Goal: Find specific fact: Find specific fact

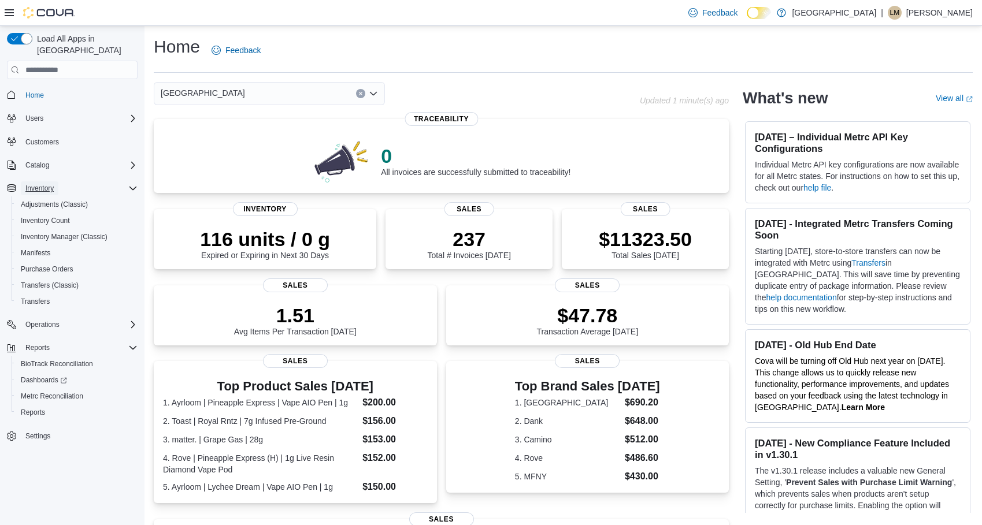
click at [47, 184] on span "Inventory" at bounding box center [39, 188] width 28 height 9
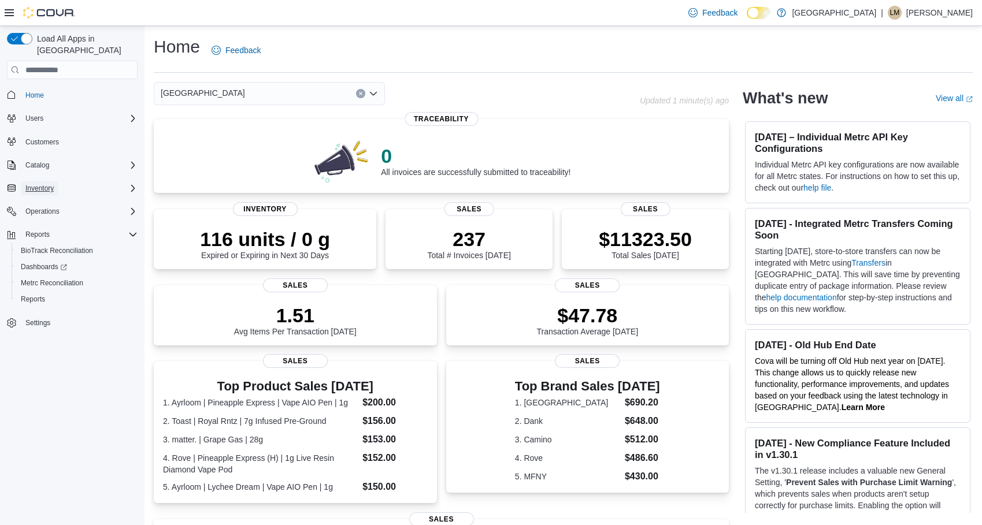
click at [47, 184] on span "Inventory" at bounding box center [39, 188] width 28 height 9
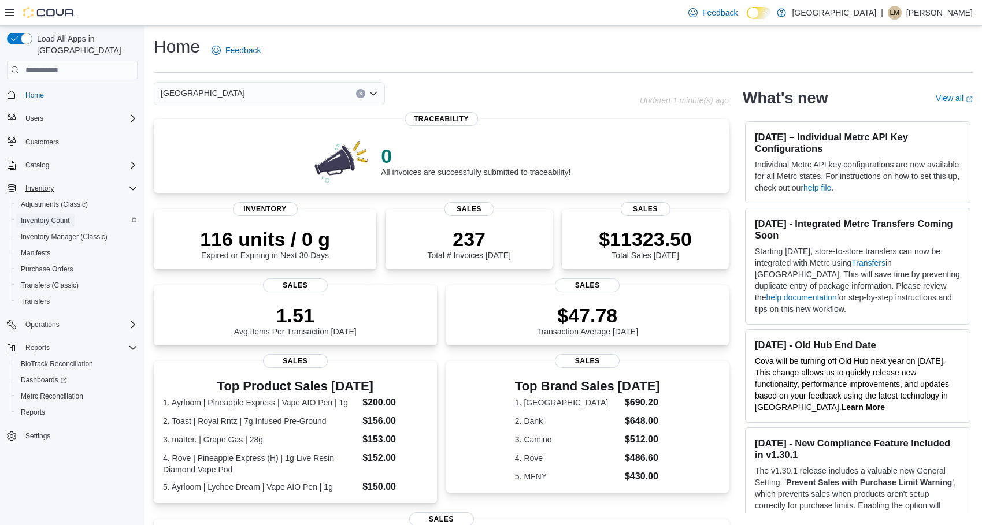
click at [50, 216] on span "Inventory Count" at bounding box center [45, 220] width 49 height 9
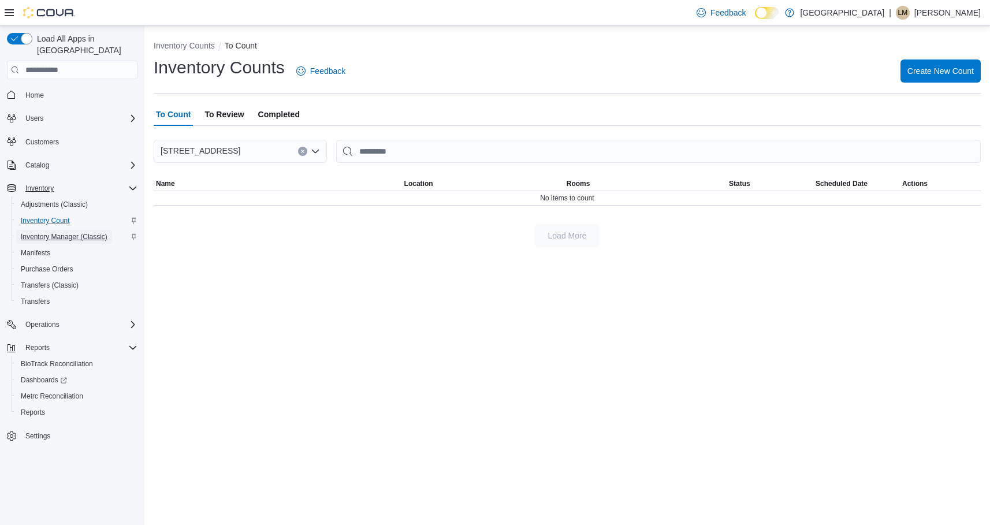
click at [67, 232] on span "Inventory Manager (Classic)" at bounding box center [64, 236] width 87 height 9
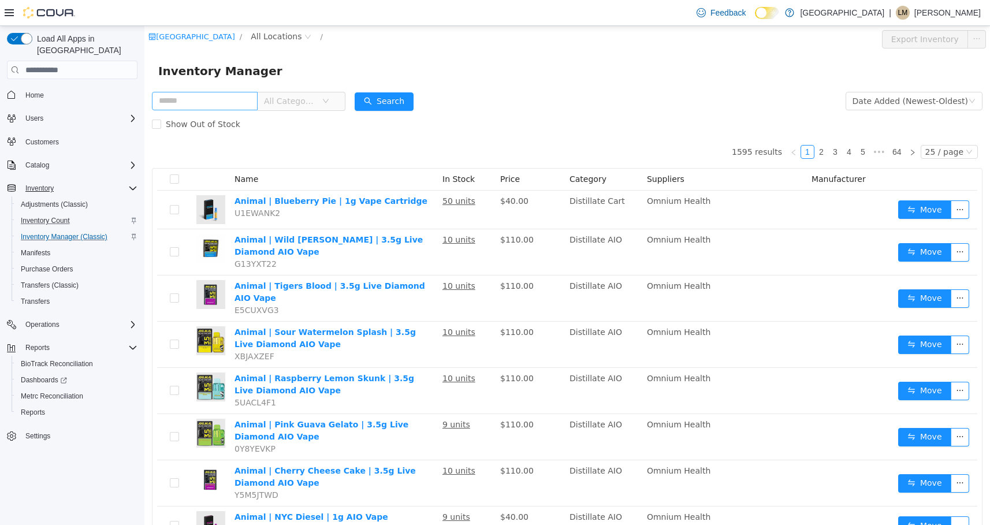
click at [213, 98] on input "text" at bounding box center [205, 101] width 106 height 18
click at [380, 103] on button "Search" at bounding box center [384, 101] width 59 height 18
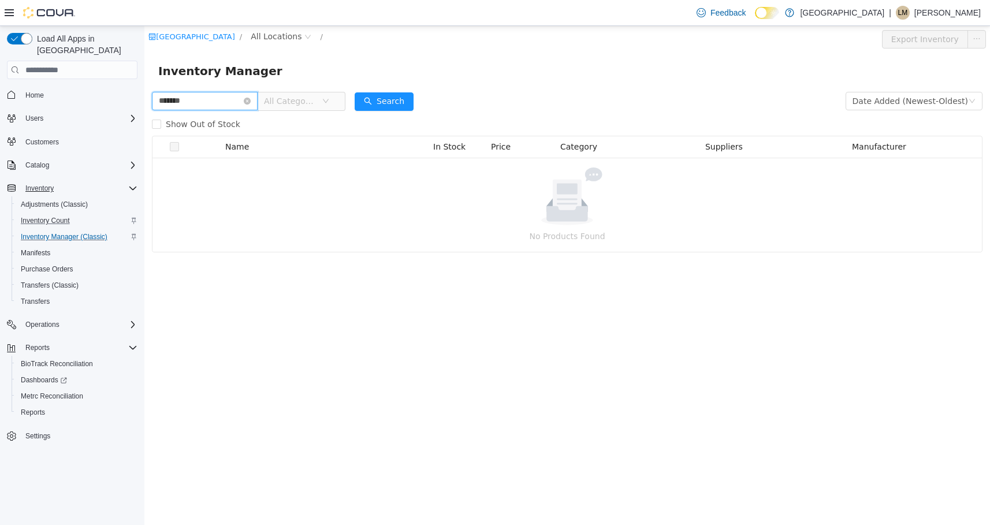
drag, startPoint x: 212, startPoint y: 99, endPoint x: 172, endPoint y: 124, distance: 46.5
click at [144, 108] on html "[GEOGRAPHIC_DATA] / All Locations / Export Inventory Inventory Manager ******* …" at bounding box center [567, 275] width 846 height 499
type input "****"
click at [385, 97] on button "Search" at bounding box center [384, 101] width 59 height 18
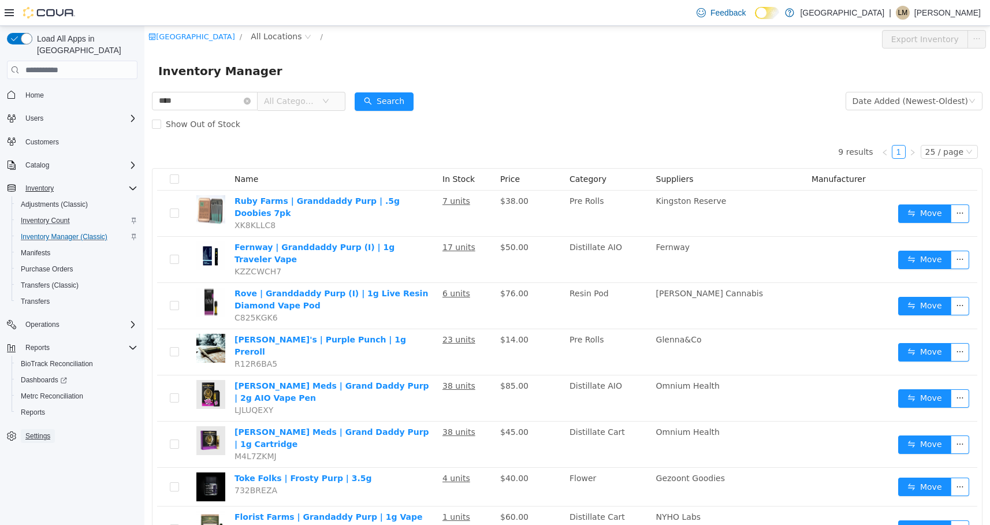
click at [44, 432] on span "Settings" at bounding box center [37, 436] width 25 height 9
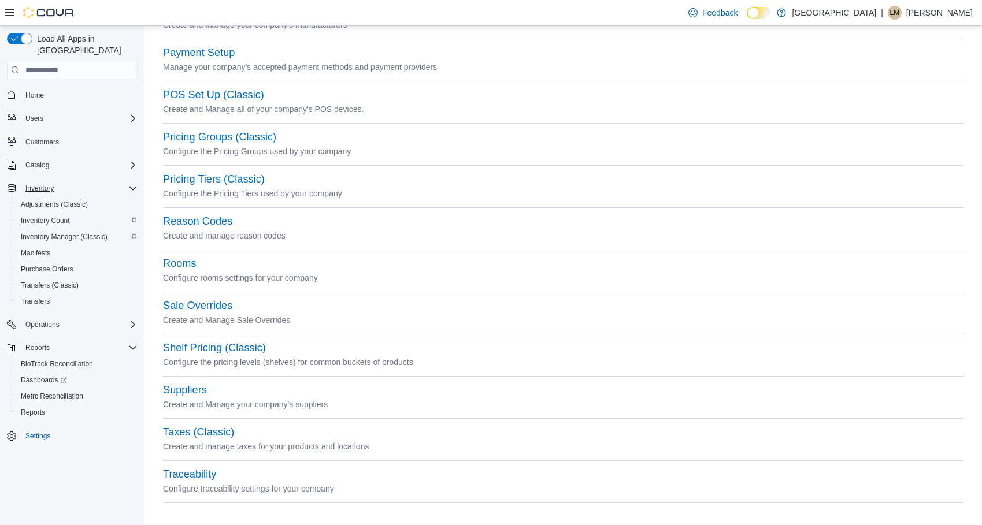
scroll to position [379, 0]
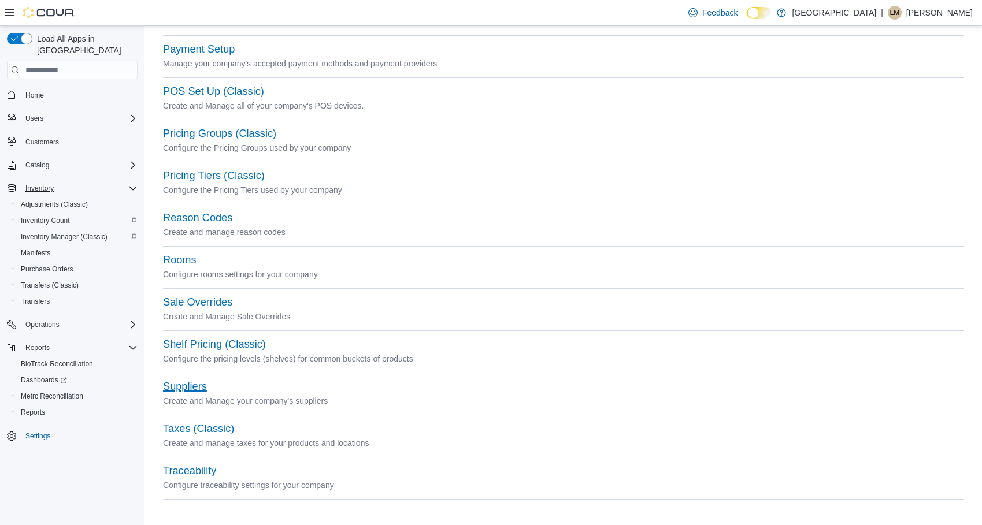
click at [200, 386] on button "Suppliers" at bounding box center [185, 387] width 44 height 12
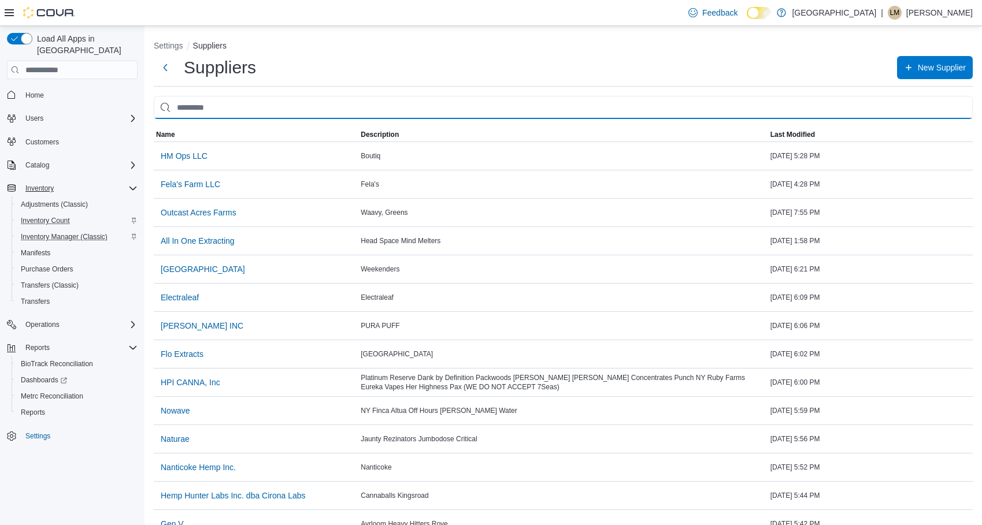
click at [221, 110] on input "search" at bounding box center [563, 107] width 819 height 23
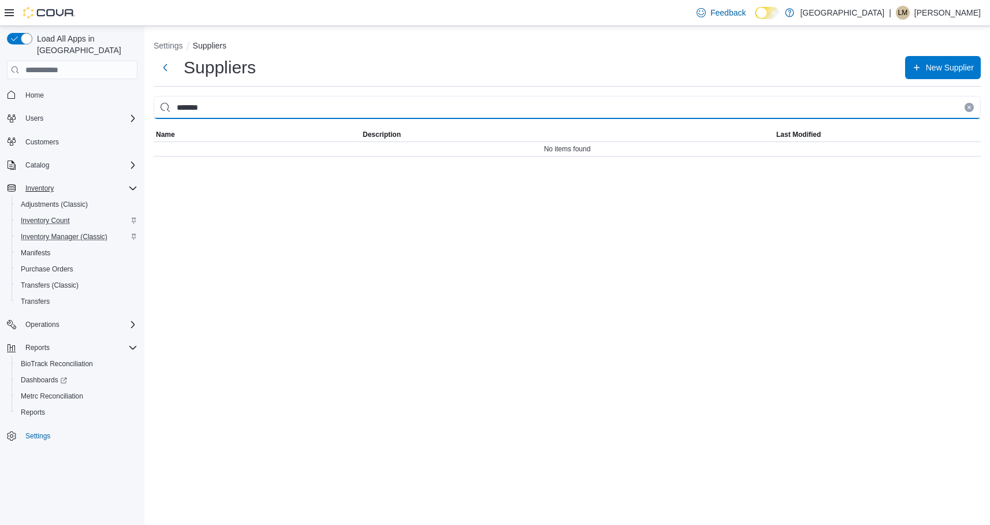
drag, startPoint x: 222, startPoint y: 109, endPoint x: 149, endPoint y: 103, distance: 73.7
click at [149, 103] on div "Settings Suppliers Suppliers New Supplier ******* EuiBasicTable with search cal…" at bounding box center [567, 96] width 846 height 140
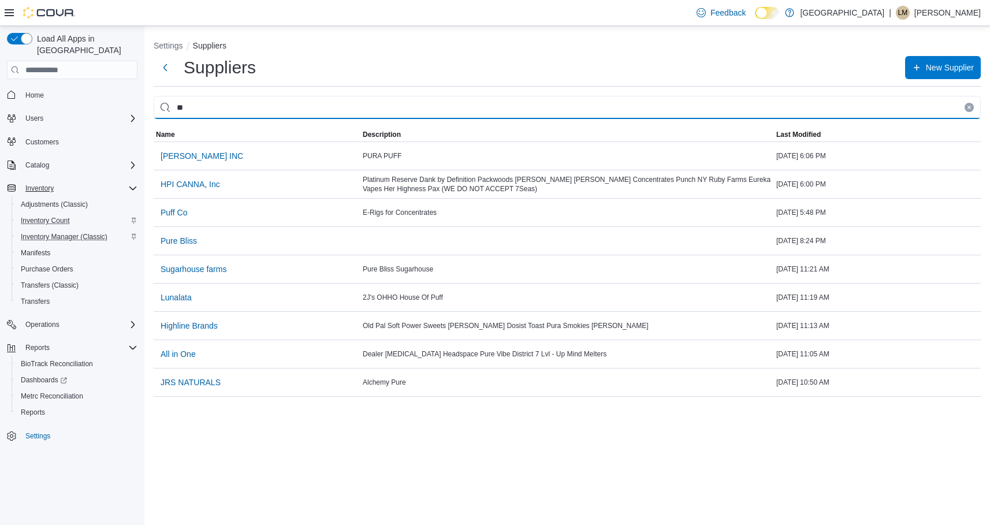
type input "*"
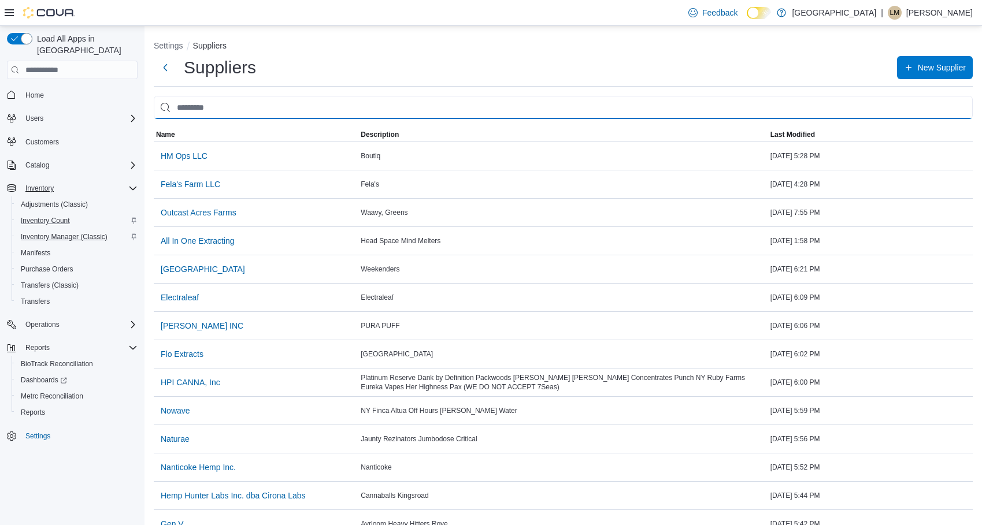
click at [236, 114] on input "search" at bounding box center [563, 107] width 819 height 23
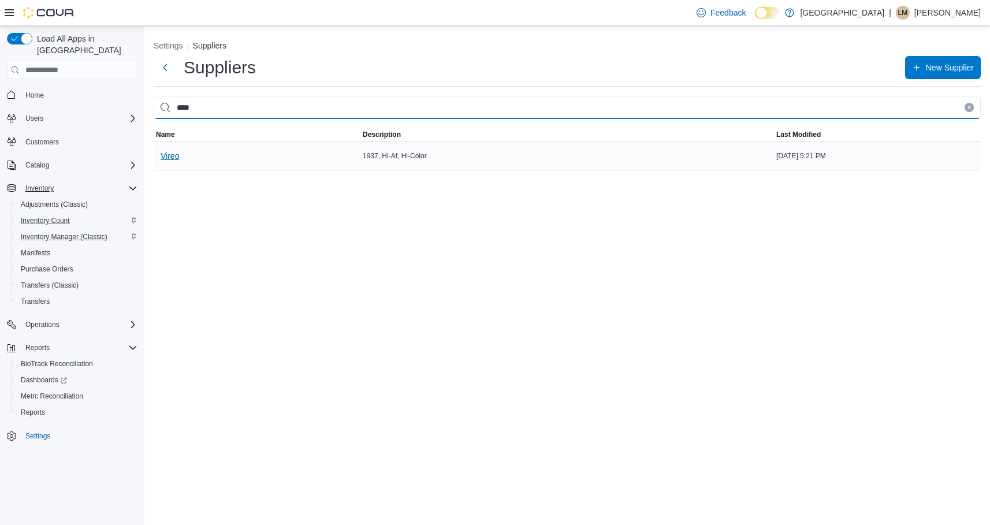
type input "****"
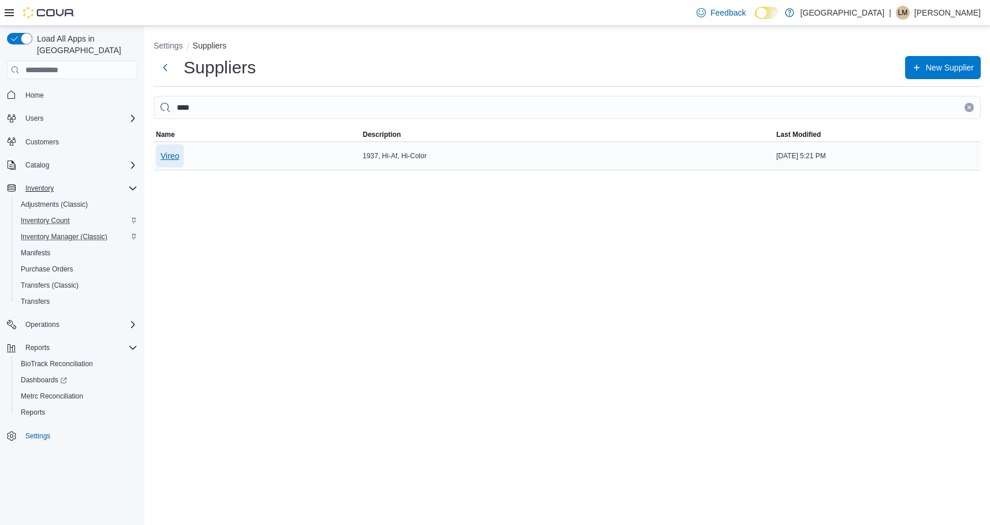
click at [166, 156] on span "Vireo" at bounding box center [170, 156] width 18 height 12
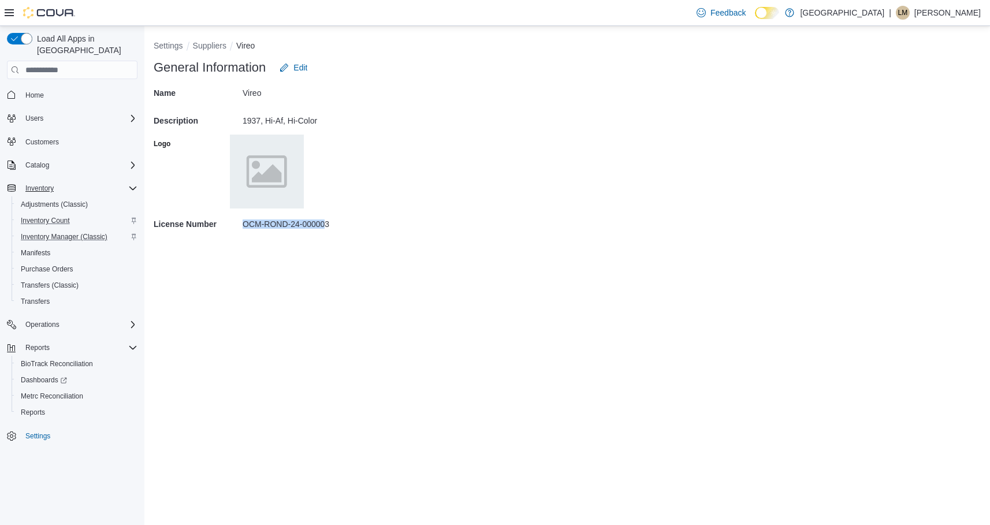
drag, startPoint x: 327, startPoint y: 224, endPoint x: 236, endPoint y: 224, distance: 90.7
click at [236, 224] on div "License Number OCM-ROND-24-000003" at bounding box center [568, 224] width 828 height 28
drag, startPoint x: 236, startPoint y: 224, endPoint x: 307, endPoint y: 224, distance: 71.1
copy div "OCM-ROND-24-00000"
